Goal: Transaction & Acquisition: Download file/media

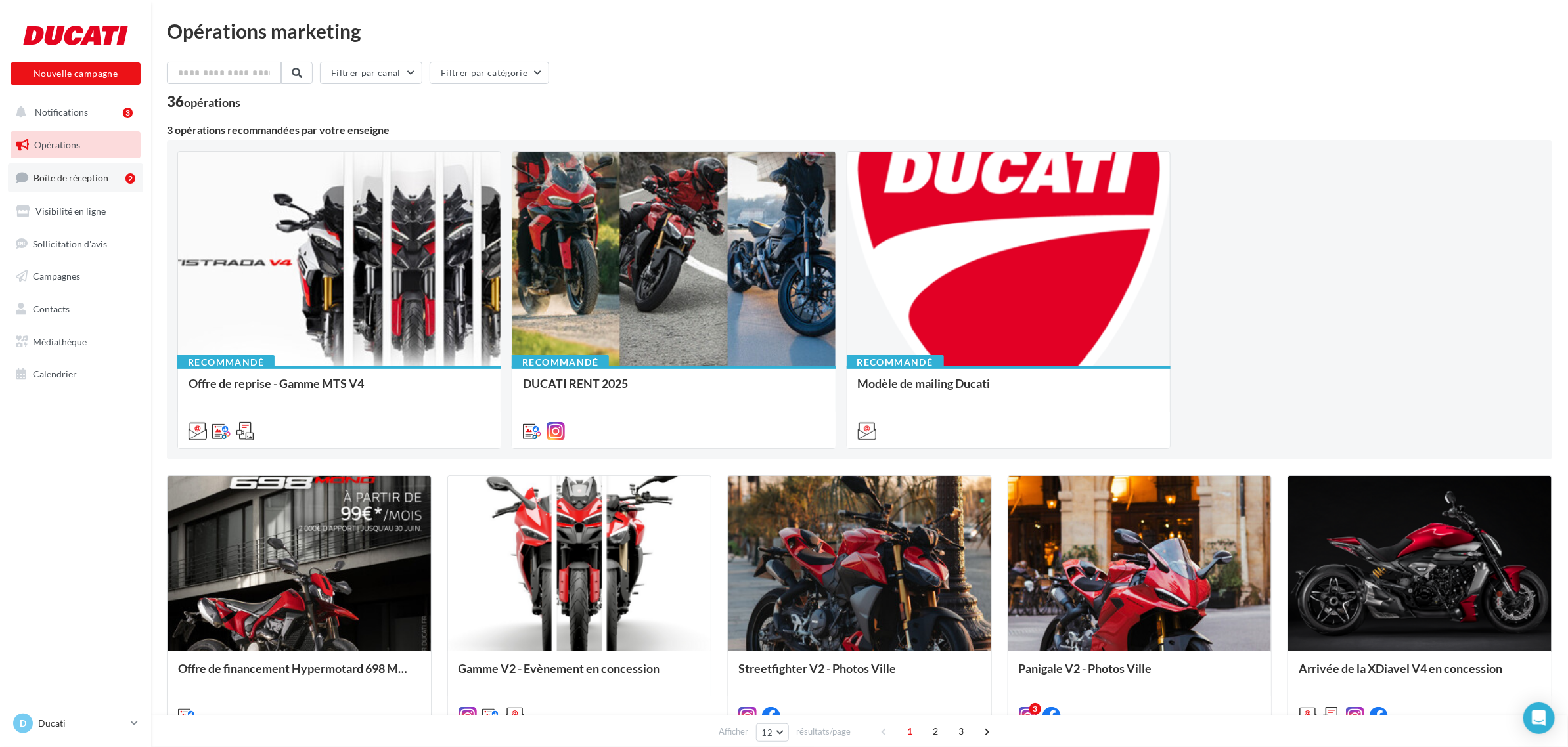
click at [64, 180] on span "Boîte de réception" at bounding box center [71, 178] width 75 height 11
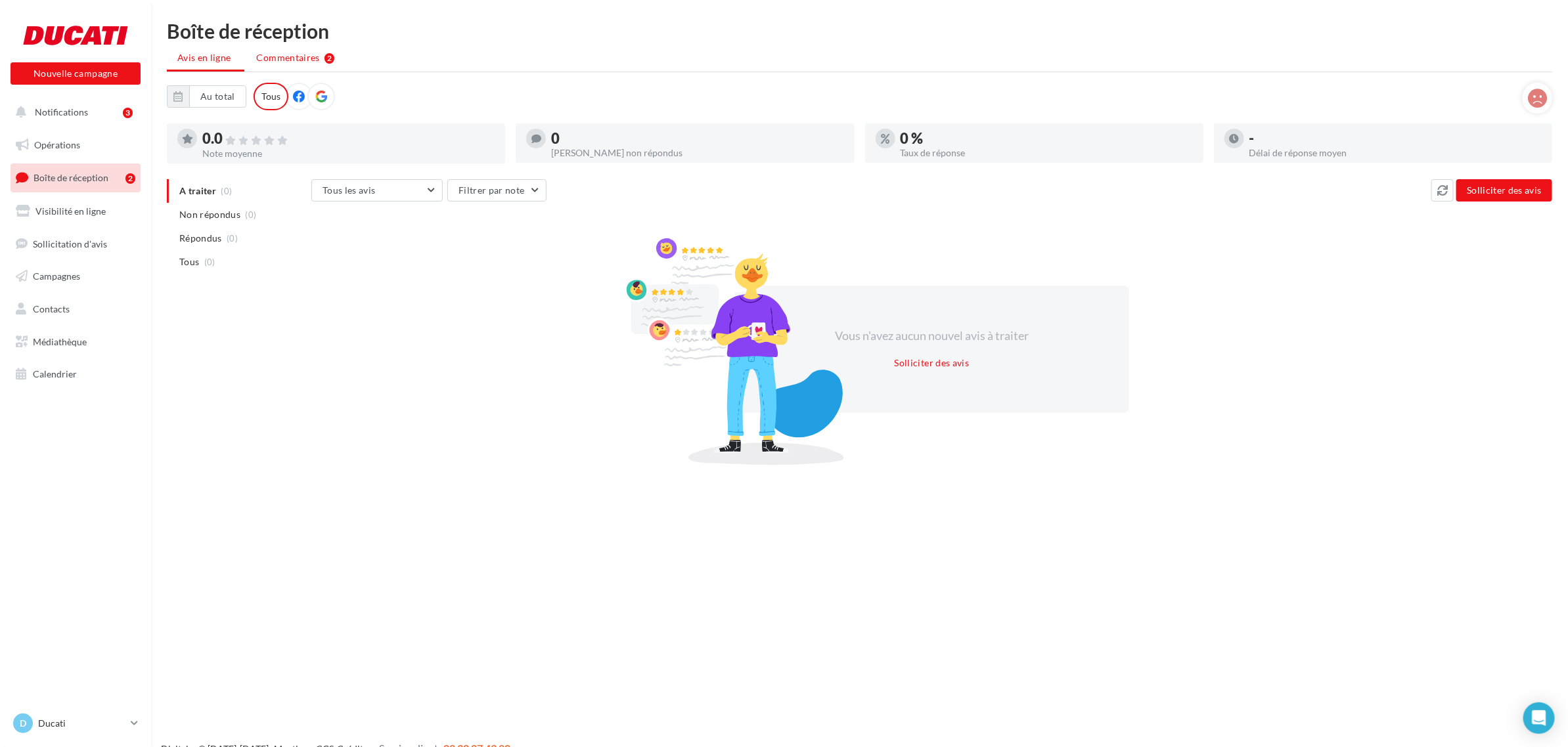
click at [281, 63] on span "Commentaires" at bounding box center [288, 57] width 63 height 13
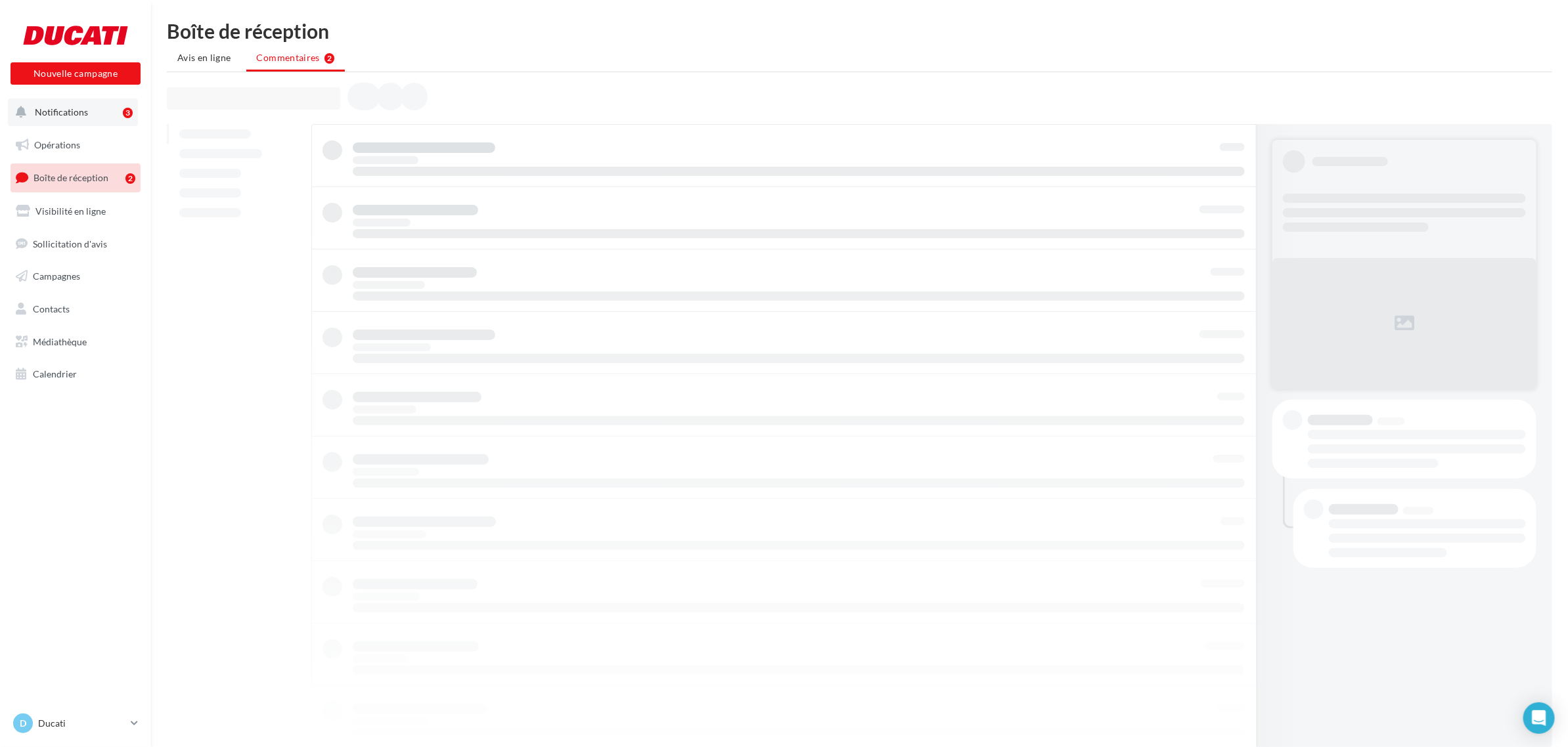
click at [56, 115] on span "Notifications" at bounding box center [61, 112] width 54 height 11
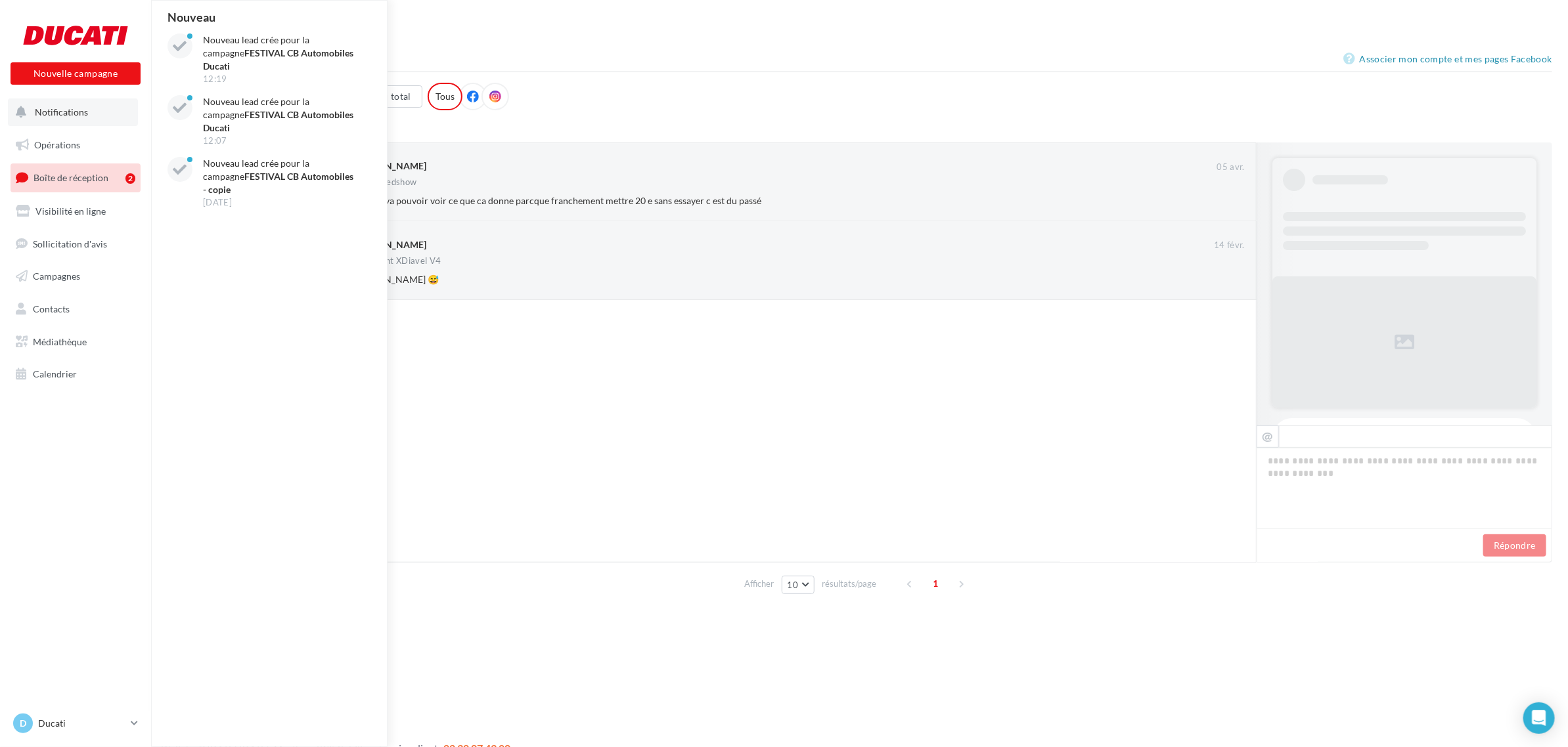
click at [56, 115] on span "Notifications" at bounding box center [61, 112] width 54 height 11
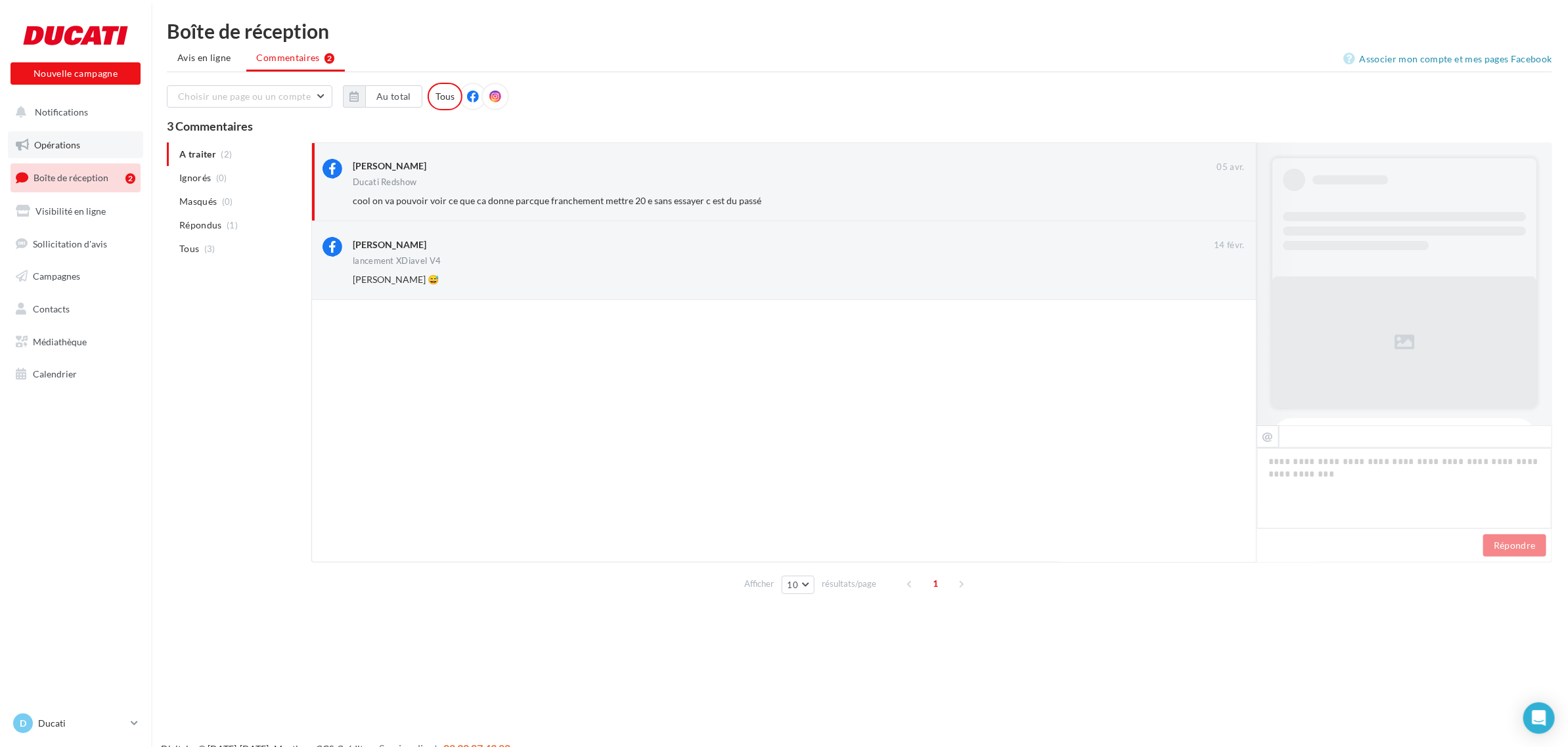
scroll to position [303, 0]
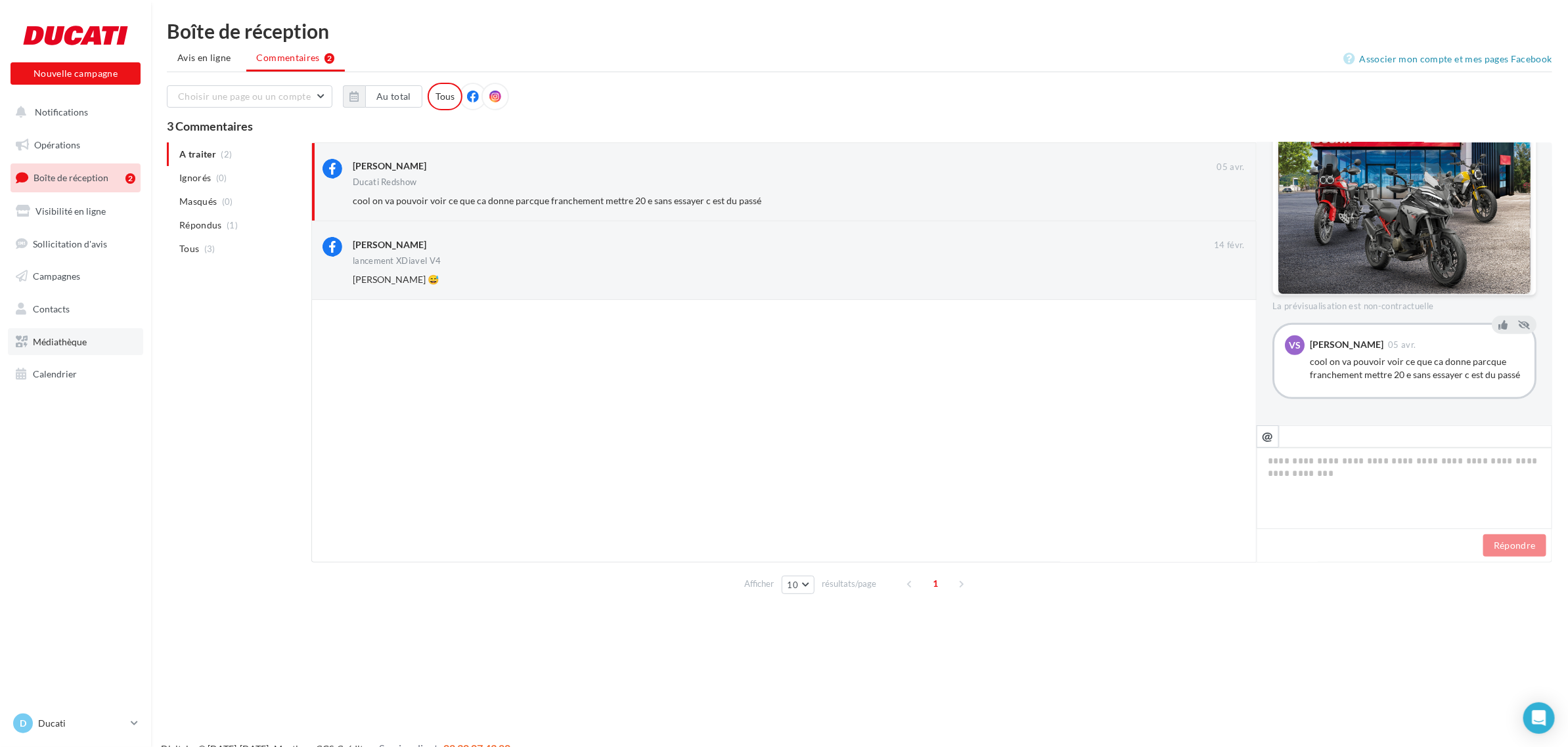
click at [69, 336] on span "Médiathèque" at bounding box center [59, 342] width 54 height 11
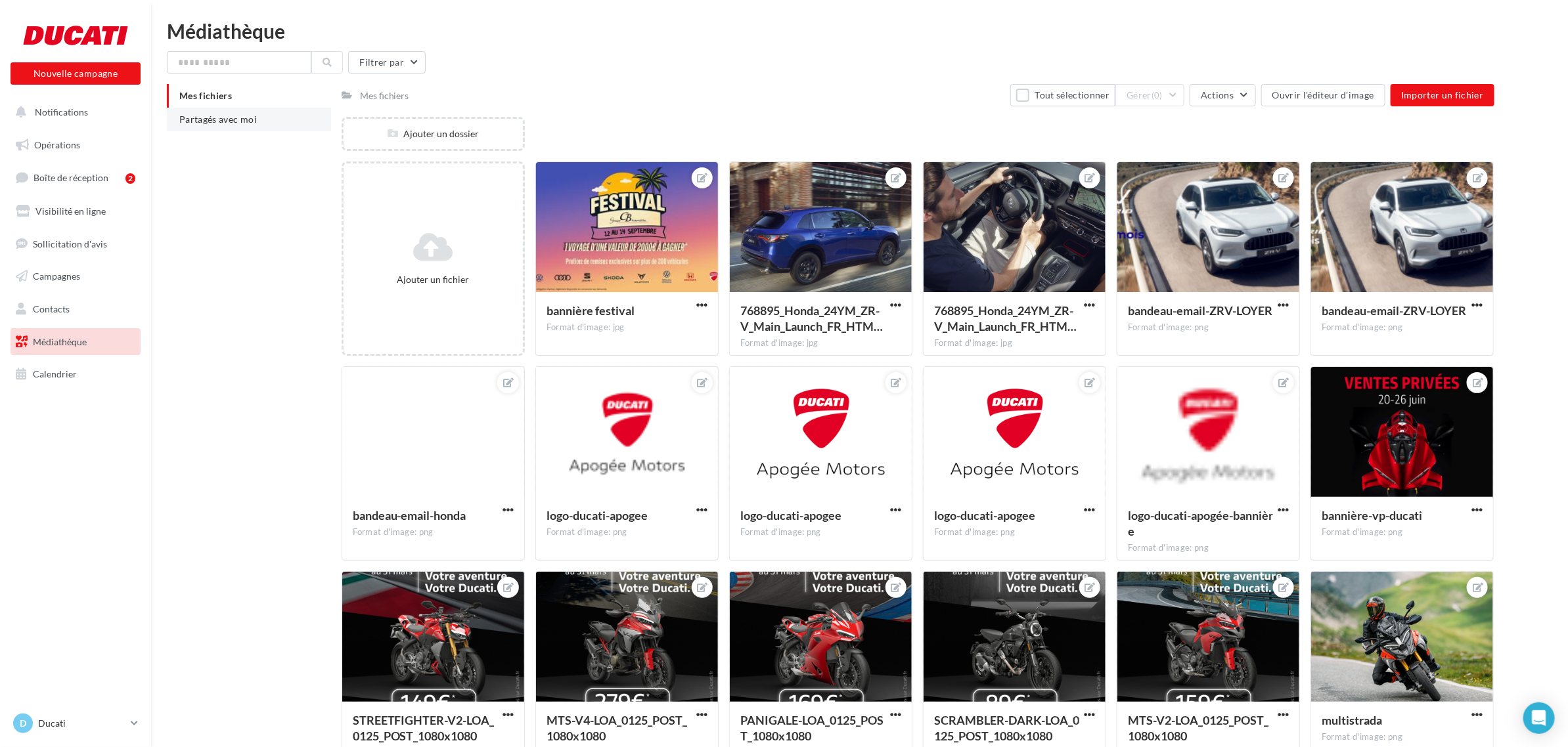
click at [254, 123] on span "Partagés avec moi" at bounding box center [218, 119] width 77 height 11
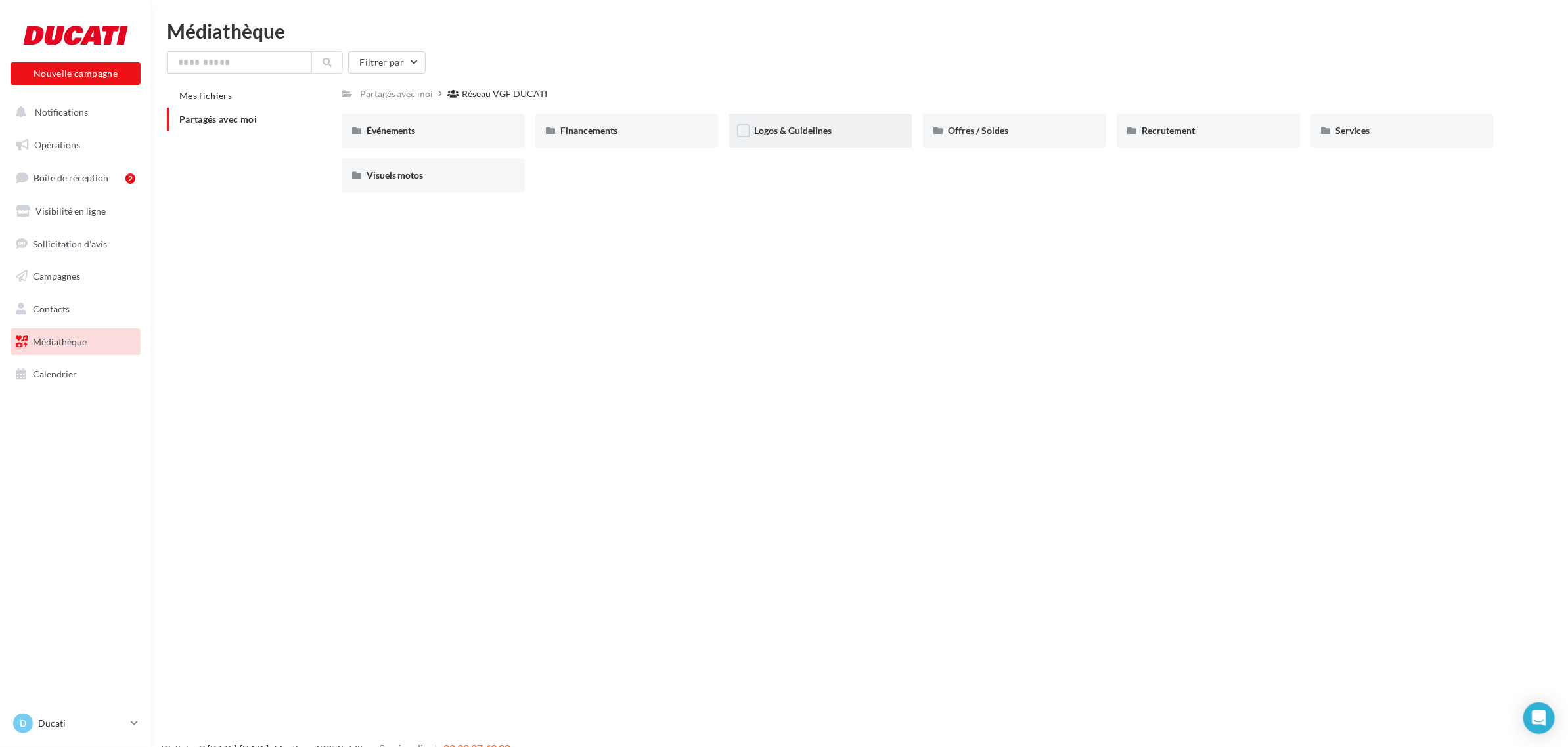
click at [790, 139] on div "Logos & Guidelines" at bounding box center [821, 131] width 183 height 34
click at [833, 133] on div "Logos Ducati" at bounding box center [821, 131] width 133 height 13
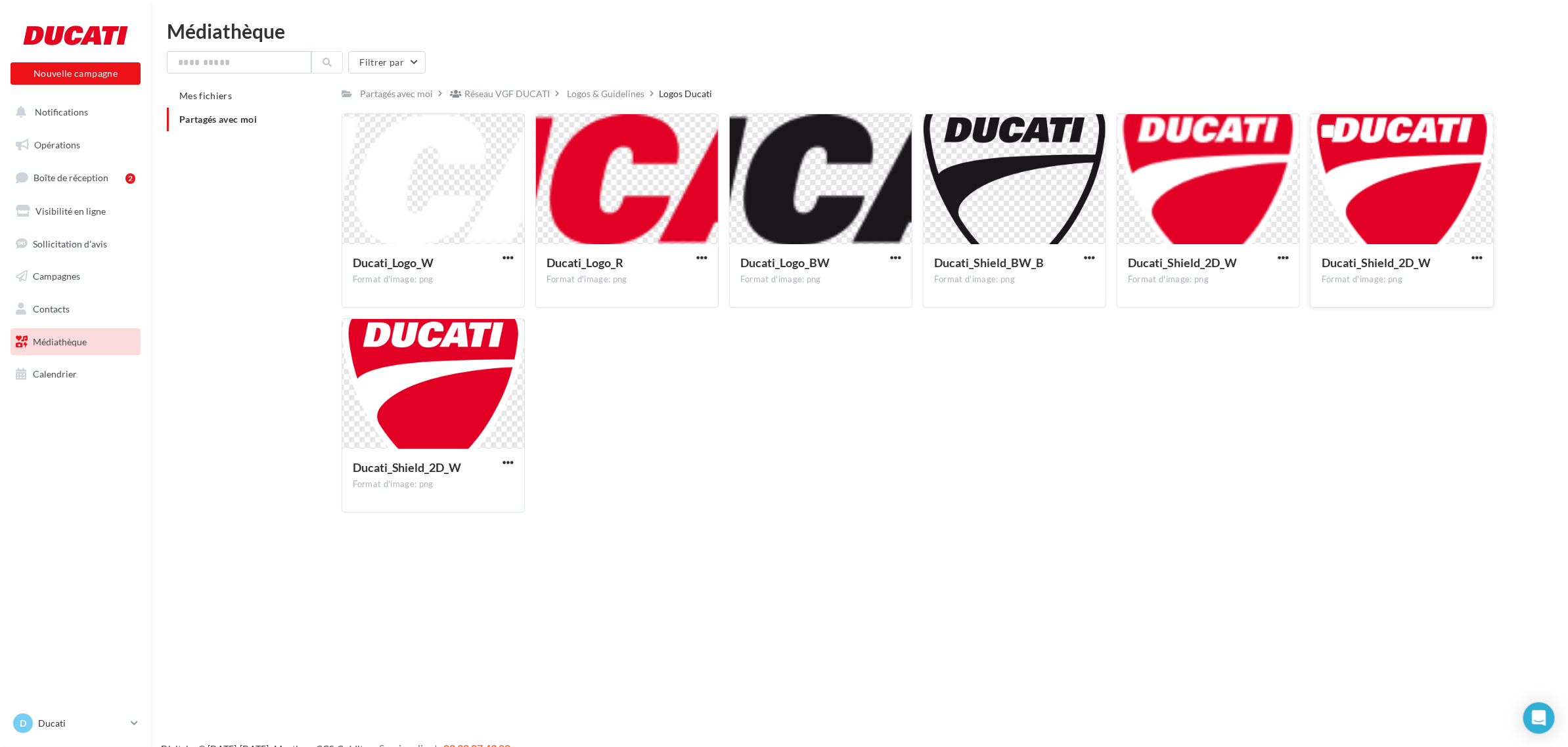
click at [1466, 258] on div "Ducati_Shield_2D_W" at bounding box center [1401, 264] width 161 height 19
click at [1481, 258] on span "button" at bounding box center [1476, 257] width 11 height 11
click at [1463, 283] on button "Télécharger" at bounding box center [1419, 284] width 131 height 34
